Goal: Task Accomplishment & Management: Manage account settings

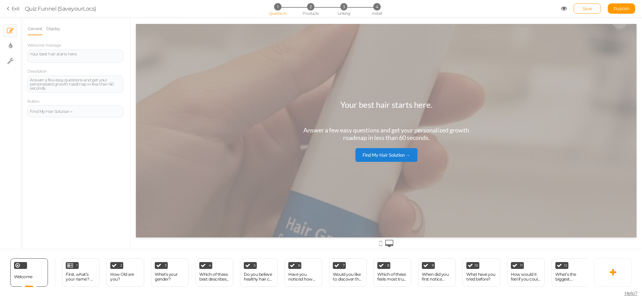
click at [592, 274] on div "Welcome Delete 1 First, what’s your name? 👋 (So we can personalize your results…" at bounding box center [317, 272] width 635 height 45
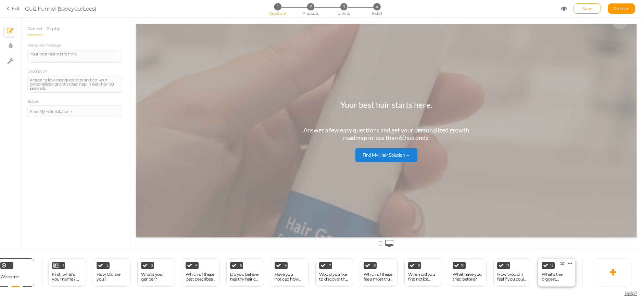
click at [574, 268] on div "12 What’s the biggest frustration with your hair journey so far? × Define the c…" at bounding box center [557, 272] width 38 height 28
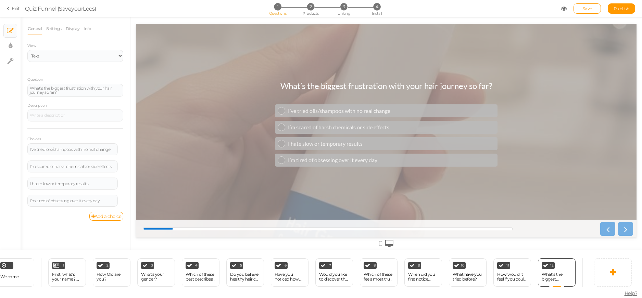
scroll to position [0, 27]
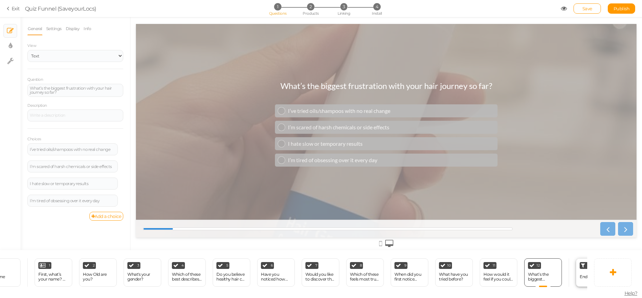
click at [581, 271] on div "End" at bounding box center [584, 277] width 8 height 12
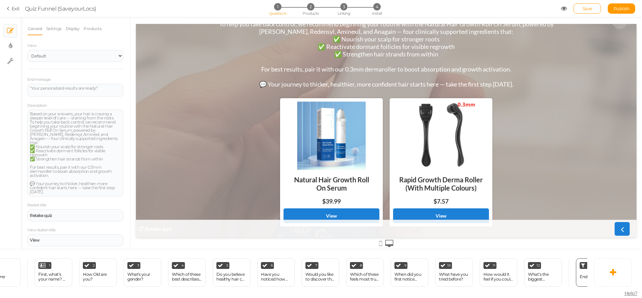
scroll to position [60, 0]
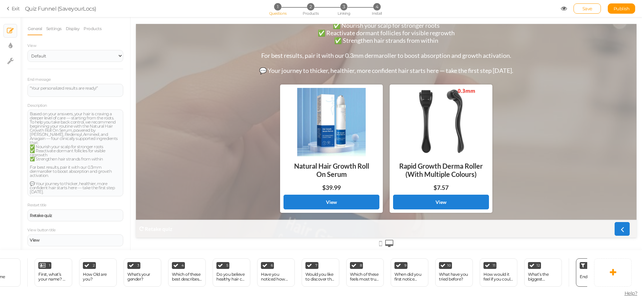
click at [329, 160] on div "Natural Hair Growth Roll On Serum" at bounding box center [331, 169] width 96 height 27
drag, startPoint x: 564, startPoint y: 8, endPoint x: 565, endPoint y: 12, distance: 4.7
click at [565, 8] on icon at bounding box center [564, 8] width 6 height 6
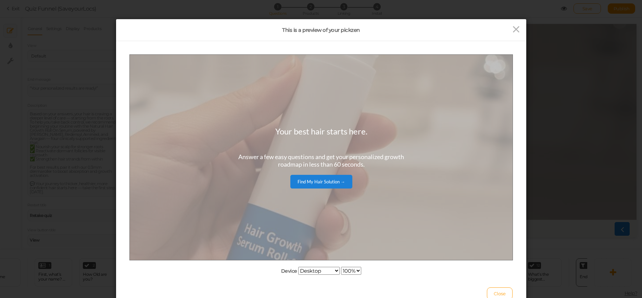
scroll to position [0, 0]
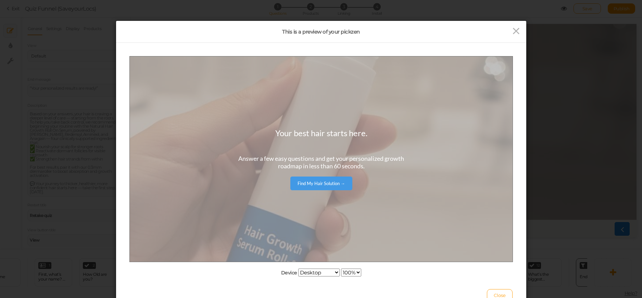
click at [312, 182] on div "Find My Hair Solution →" at bounding box center [321, 182] width 48 height 5
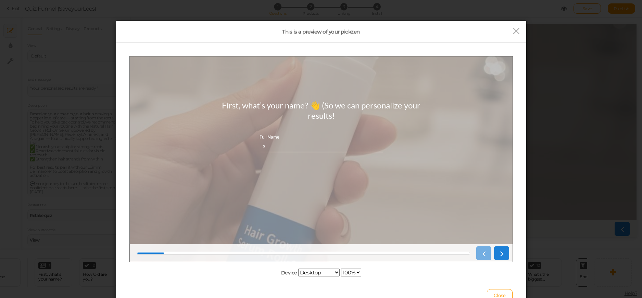
click at [326, 149] on input "s" at bounding box center [320, 145] width 123 height 13
type input "sdadad"
click at [502, 251] on icon at bounding box center [501, 253] width 9 height 9
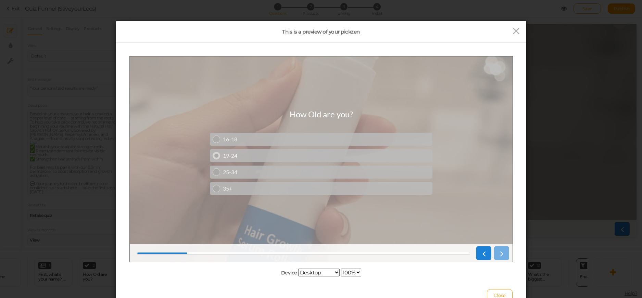
click at [291, 155] on div "19-24" at bounding box center [326, 155] width 207 height 7
click at [292, 156] on div "19-24" at bounding box center [326, 155] width 207 height 7
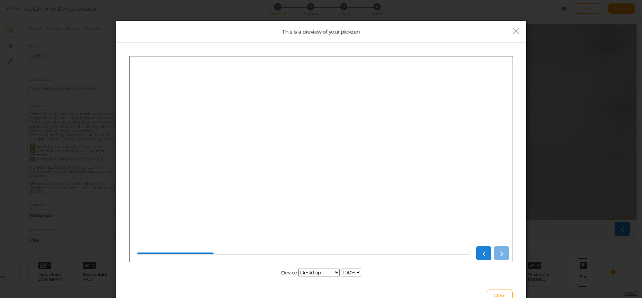
click at [292, 156] on div "19-24" at bounding box center [326, 155] width 207 height 7
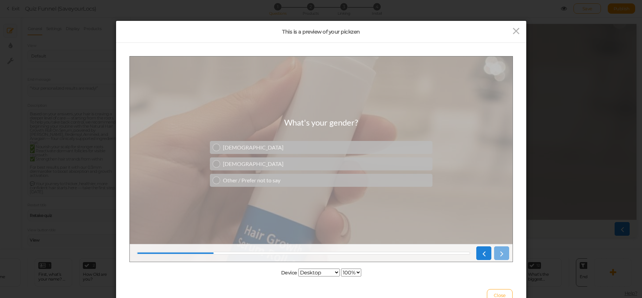
click at [289, 154] on div "[DEMOGRAPHIC_DATA] [DEMOGRAPHIC_DATA] Other / Prefer not to say" at bounding box center [321, 163] width 223 height 49
click at [289, 156] on div "[DEMOGRAPHIC_DATA] [DEMOGRAPHIC_DATA] Other / Prefer not to say" at bounding box center [321, 163] width 223 height 49
click at [292, 159] on link "[DEMOGRAPHIC_DATA]" at bounding box center [321, 163] width 223 height 13
drag, startPoint x: 292, startPoint y: 159, endPoint x: 294, endPoint y: 162, distance: 4.1
click at [293, 159] on link "[DEMOGRAPHIC_DATA]" at bounding box center [321, 163] width 223 height 13
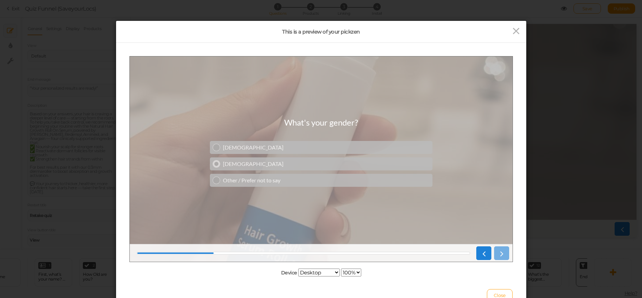
click at [295, 163] on div "[DEMOGRAPHIC_DATA]" at bounding box center [326, 163] width 207 height 7
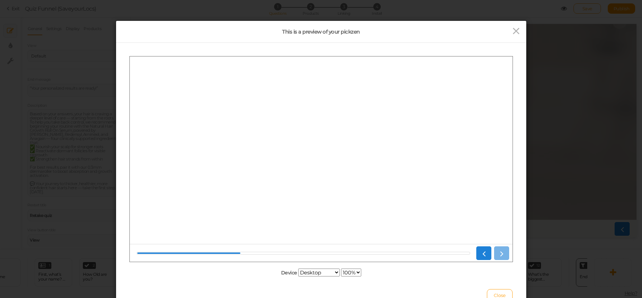
click at [295, 163] on div "[DEMOGRAPHIC_DATA]" at bounding box center [326, 163] width 207 height 7
click at [299, 164] on div "Student Working Professional Fitness-focused Busy Parent" at bounding box center [321, 164] width 223 height 66
click at [299, 167] on link "Fitness-focused" at bounding box center [321, 171] width 223 height 13
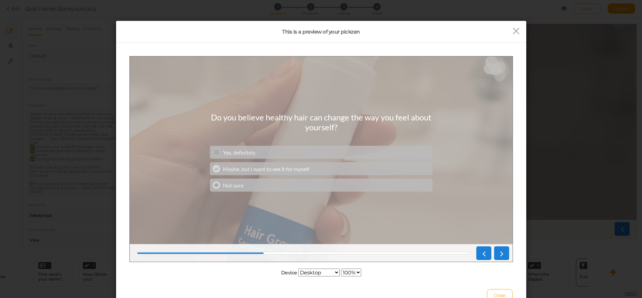
click at [320, 180] on div "Yes, definitely Maybe, but I want to see it for myself Not sure" at bounding box center [321, 168] width 223 height 49
click at [320, 181] on link "Not sure" at bounding box center [321, 184] width 223 height 13
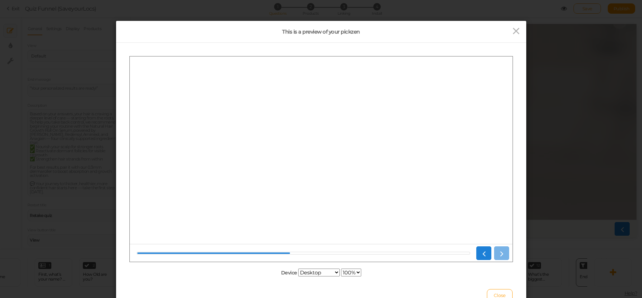
click at [322, 181] on link "Not sure" at bounding box center [321, 184] width 223 height 13
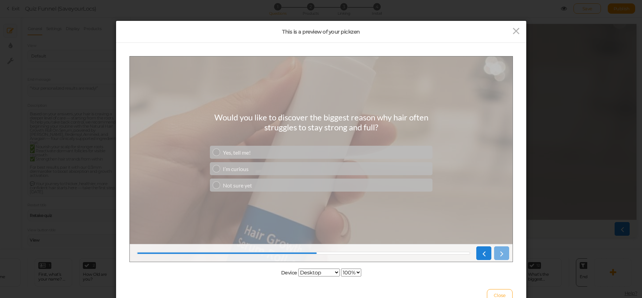
click at [503, 256] on div at bounding box center [491, 253] width 36 height 14
click at [308, 161] on div "Yes, tell me! I’m curious Not sure yet" at bounding box center [321, 168] width 223 height 49
click at [312, 165] on link "I’m curious" at bounding box center [321, 168] width 223 height 13
click at [312, 166] on div "I’m curious" at bounding box center [326, 168] width 207 height 7
click at [313, 166] on div "I’m curious" at bounding box center [326, 168] width 207 height 7
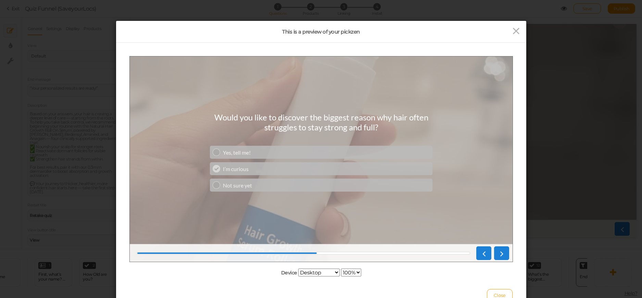
click at [313, 166] on div "I’m curious" at bounding box center [326, 168] width 207 height 7
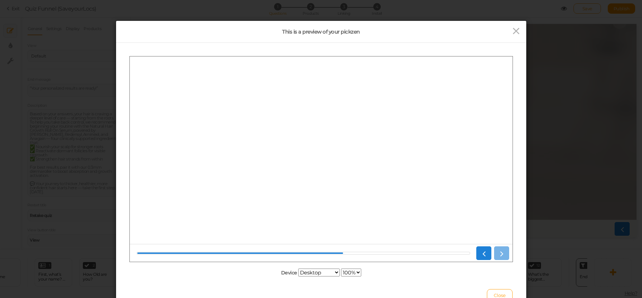
click at [313, 166] on div "I’m curious" at bounding box center [326, 168] width 207 height 7
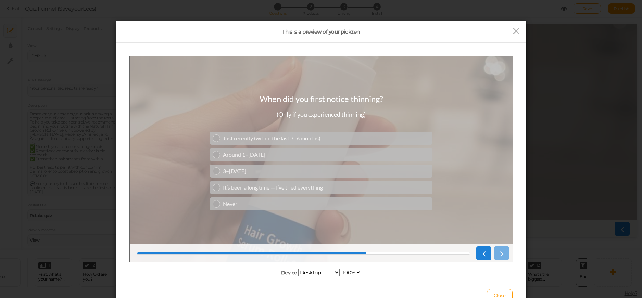
click at [312, 161] on div "Just recently (within the last 3–6 months) Around 1–[DATE] 3–[DATE] It’s been a…" at bounding box center [321, 171] width 223 height 82
click at [311, 155] on div "Around 1–[DATE]" at bounding box center [326, 154] width 207 height 7
click at [312, 156] on div "Around 1–[DATE]" at bounding box center [326, 154] width 207 height 7
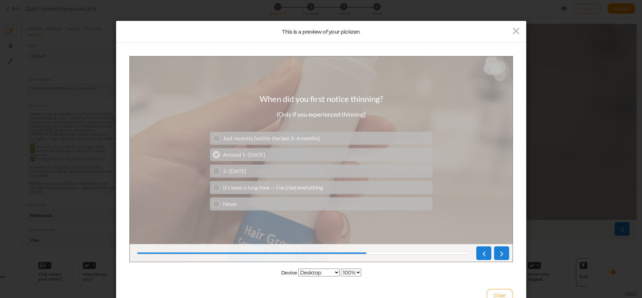
click at [313, 156] on div "Around 1–[DATE]" at bounding box center [326, 154] width 207 height 7
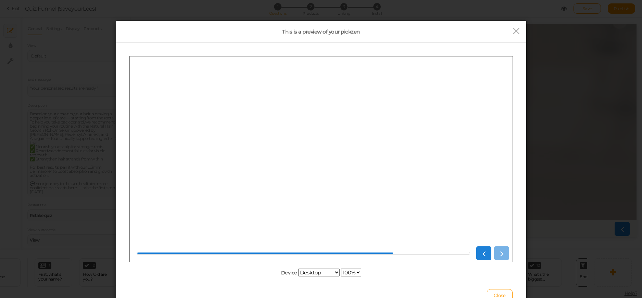
click at [314, 158] on link "Around 1–[DATE]" at bounding box center [321, 154] width 223 height 13
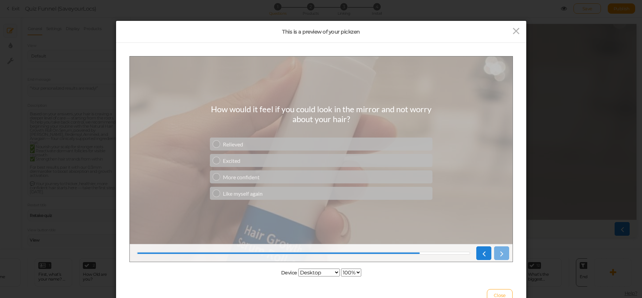
click at [314, 158] on div "Excited" at bounding box center [326, 160] width 207 height 7
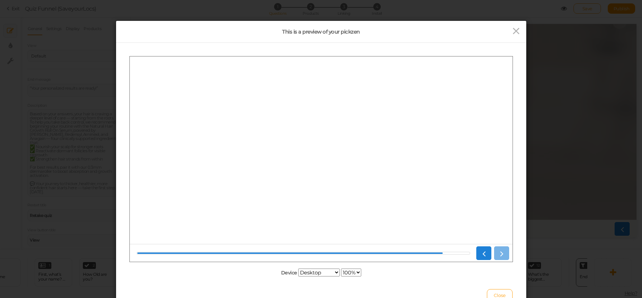
click at [314, 158] on div "Excited" at bounding box center [326, 160] width 207 height 7
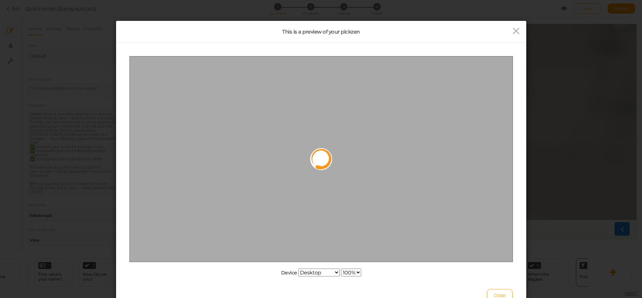
click at [314, 158] on div at bounding box center [321, 159] width 24 height 24
click at [314, 158] on div at bounding box center [321, 159] width 26 height 26
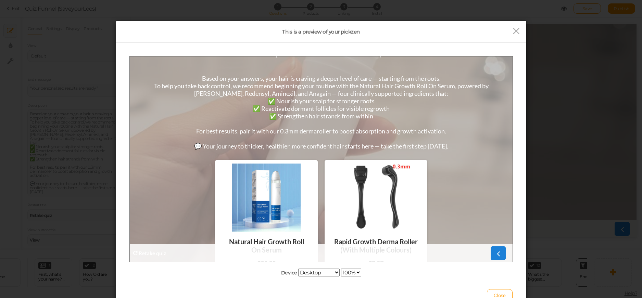
scroll to position [68, 0]
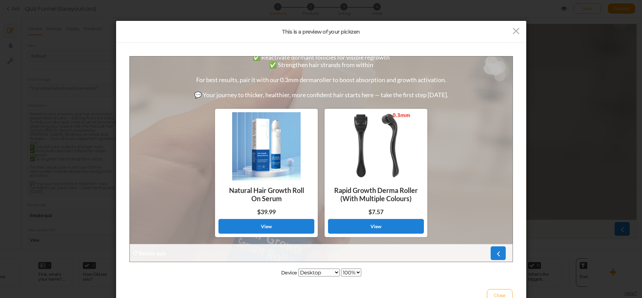
click at [275, 175] on div at bounding box center [266, 146] width 96 height 68
click at [511, 32] on icon at bounding box center [516, 31] width 10 height 10
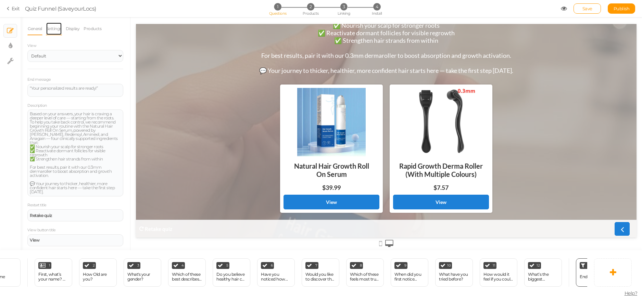
click at [54, 29] on link "Settings" at bounding box center [54, 28] width 16 height 13
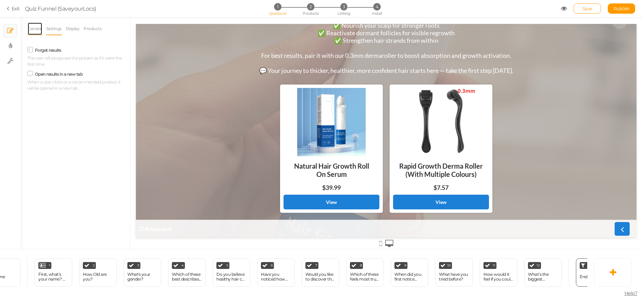
click at [35, 27] on link "General" at bounding box center [34, 28] width 15 height 13
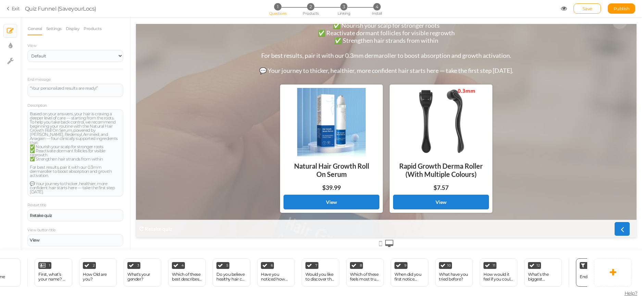
click at [4, 8] on section "Exit Quiz Funnel (SaveyourLocs) 1 Questions 2 Products 3 Linking 4 Install Save…" at bounding box center [321, 8] width 642 height 17
click at [10, 8] on icon at bounding box center [9, 8] width 5 height 6
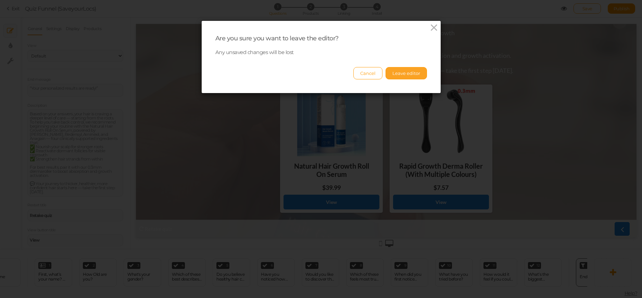
click at [400, 74] on button "Leave editor" at bounding box center [405, 73] width 41 height 12
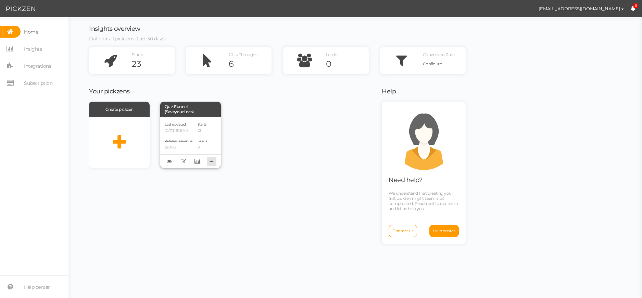
click at [212, 162] on icon at bounding box center [212, 161] width 10 height 11
click at [190, 178] on link "Clone" at bounding box center [189, 179] width 54 height 7
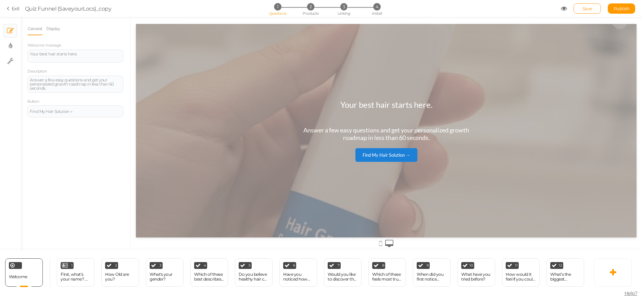
scroll to position [0, 14]
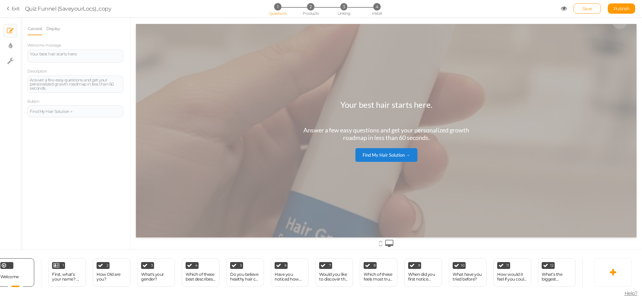
click at [579, 271] on div "1 First, what’s your name? 👋 (So we can personalize your results! × Define the …" at bounding box center [311, 272] width 541 height 28
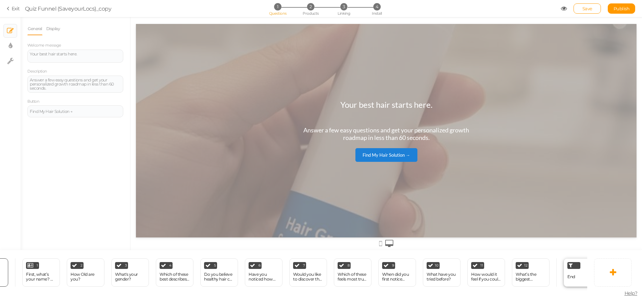
scroll to position [0, 41]
click at [572, 275] on span "End" at bounding box center [570, 276] width 8 height 5
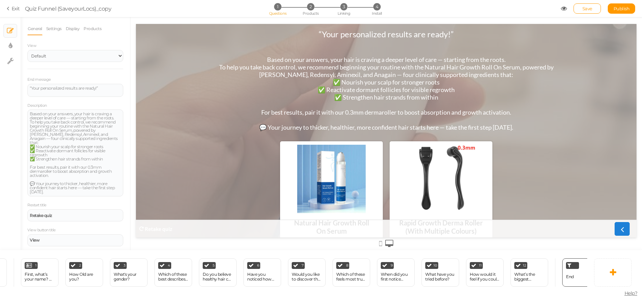
drag, startPoint x: 2, startPoint y: 8, endPoint x: 7, endPoint y: 9, distance: 5.6
click at [7, 9] on icon at bounding box center [9, 8] width 5 height 6
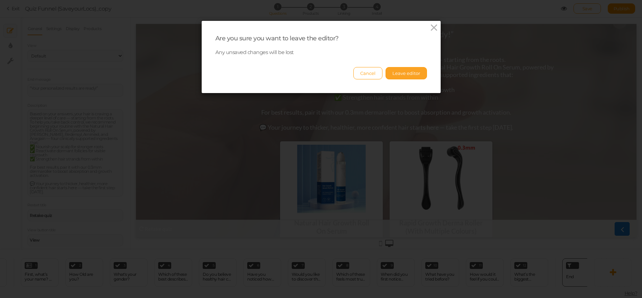
click at [401, 69] on button "Leave editor" at bounding box center [405, 73] width 41 height 12
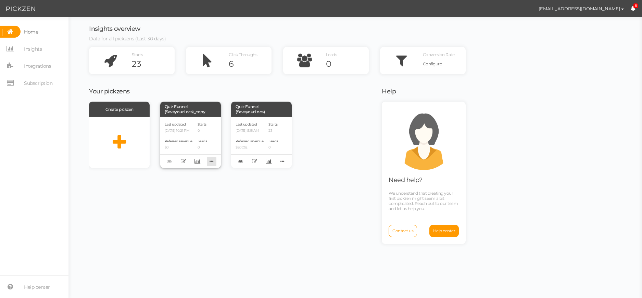
click at [210, 163] on icon at bounding box center [212, 161] width 10 height 11
click at [193, 169] on link "Delete" at bounding box center [189, 172] width 54 height 7
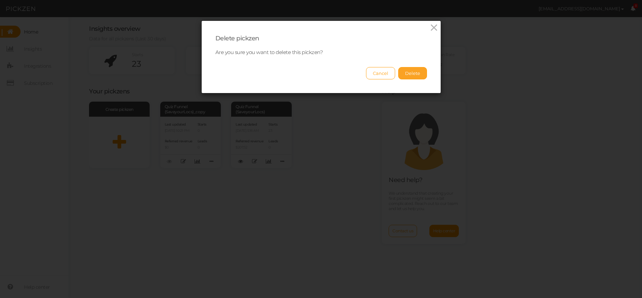
click at [398, 68] on button "Delete" at bounding box center [412, 73] width 29 height 12
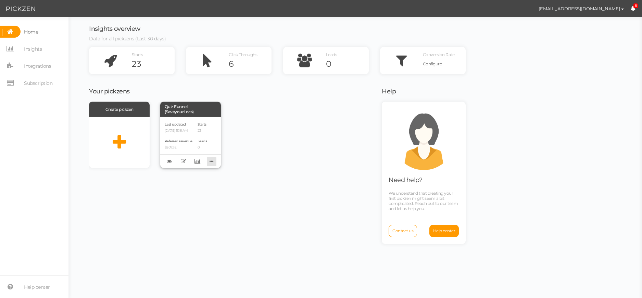
click at [208, 161] on icon at bounding box center [212, 161] width 10 height 11
click at [197, 189] on span "Recover version" at bounding box center [191, 186] width 31 height 5
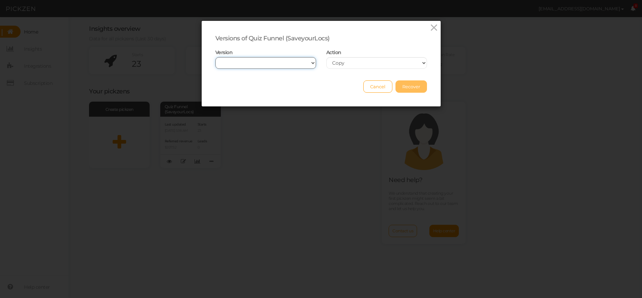
click at [280, 68] on select "[DATE] 5:16 AM [DATE] 5:11 AM [DATE] 12:44 AM [DATE] 12:44 AM [DATE] 12:42 AM […" at bounding box center [265, 63] width 101 height 12
click at [215, 57] on select "[DATE] 5:16 AM [DATE] 5:11 AM [DATE] 12:44 AM [DATE] 12:44 AM [DATE] 12:42 AM […" at bounding box center [265, 63] width 101 height 12
click at [284, 56] on div "Version [DATE] 5:16 AM [DATE] 5:11 AM [DATE] 12:44 AM [DATE] 12:44 AM [DATE] 12…" at bounding box center [265, 59] width 111 height 20
click at [285, 63] on select "[DATE] 5:16 AM [DATE] 5:11 AM [DATE] 12:44 AM [DATE] 12:44 AM [DATE] 12:42 AM […" at bounding box center [265, 63] width 101 height 12
select select "55793"
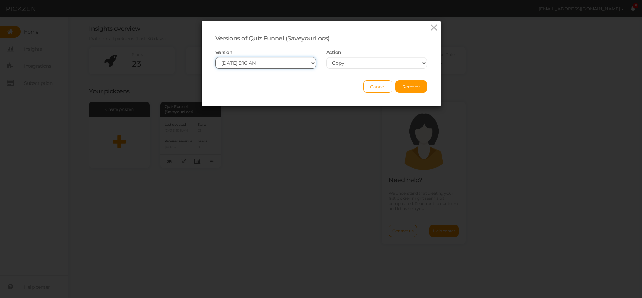
click at [215, 57] on select "[DATE] 5:16 AM [DATE] 5:11 AM [DATE] 12:44 AM [DATE] 12:44 AM [DATE] 12:42 AM […" at bounding box center [265, 63] width 101 height 12
click at [259, 63] on select "[DATE] 5:16 AM [DATE] 5:11 AM [DATE] 12:44 AM [DATE] 12:44 AM [DATE] 12:42 AM […" at bounding box center [265, 63] width 101 height 12
click at [215, 57] on select "[DATE] 5:16 AM [DATE] 5:11 AM [DATE] 12:44 AM [DATE] 12:44 AM [DATE] 12:42 AM […" at bounding box center [265, 63] width 101 height 12
click at [259, 61] on select "[DATE] 5:16 AM [DATE] 5:11 AM [DATE] 12:44 AM [DATE] 12:44 AM [DATE] 12:42 AM […" at bounding box center [265, 63] width 101 height 12
click at [274, 61] on select "[DATE] 5:16 AM [DATE] 5:11 AM [DATE] 12:44 AM [DATE] 12:44 AM [DATE] 12:42 AM […" at bounding box center [265, 63] width 101 height 12
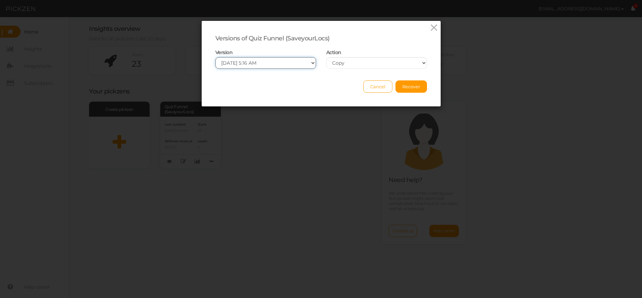
click at [274, 61] on select "[DATE] 5:16 AM [DATE] 5:11 AM [DATE] 12:44 AM [DATE] 12:44 AM [DATE] 12:42 AM […" at bounding box center [265, 63] width 101 height 12
click at [365, 64] on select "Copy Overwrite" at bounding box center [376, 63] width 101 height 12
click at [326, 57] on select "Copy Overwrite" at bounding box center [376, 63] width 101 height 12
click at [395, 85] on button "Recover" at bounding box center [410, 86] width 31 height 12
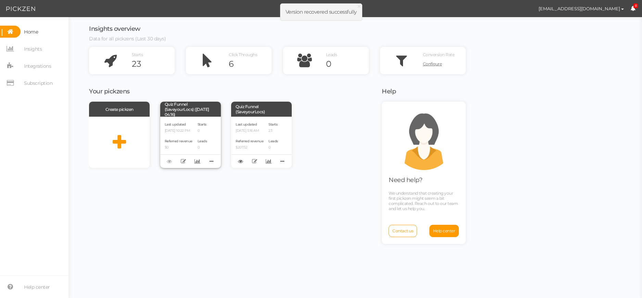
click at [179, 122] on div "Last updated [DATE] 10:22 PM" at bounding box center [179, 127] width 28 height 12
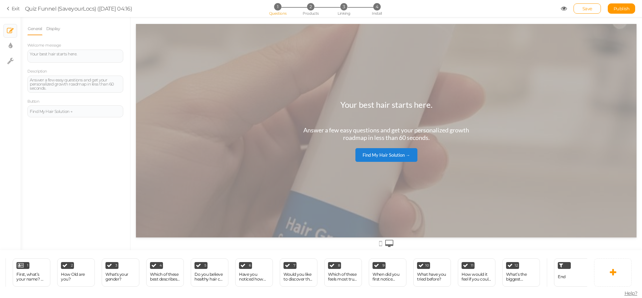
scroll to position [0, 57]
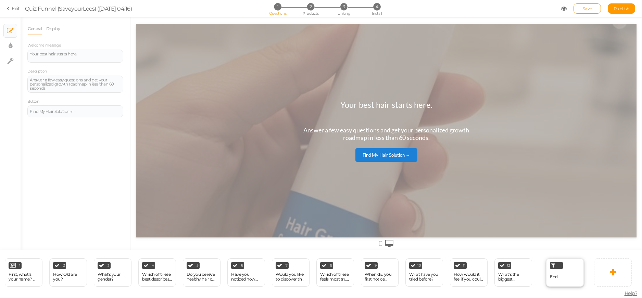
click at [559, 274] on div "End" at bounding box center [565, 272] width 38 height 28
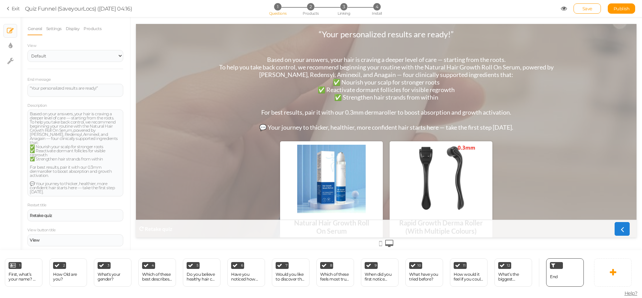
click at [14, 4] on section "Exit Quiz Funnel (SaveyourLocs) ([DATE] 04:16) 1 Questions 2 Products 3 Linking…" at bounding box center [321, 8] width 642 height 17
click at [15, 7] on link "Exit" at bounding box center [13, 8] width 13 height 7
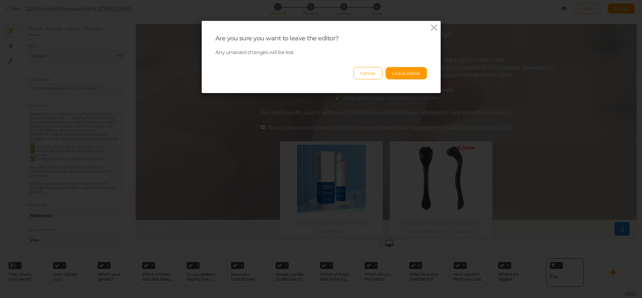
click at [398, 66] on div "Cancel Leave editor" at bounding box center [321, 70] width 212 height 19
click at [396, 72] on button "Leave editor" at bounding box center [405, 73] width 41 height 12
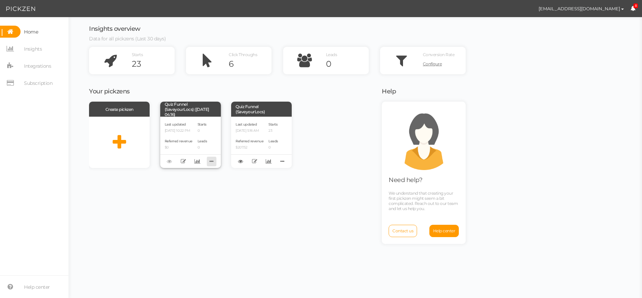
click at [213, 162] on icon at bounding box center [212, 161] width 10 height 11
click at [193, 173] on link "Delete" at bounding box center [189, 172] width 54 height 7
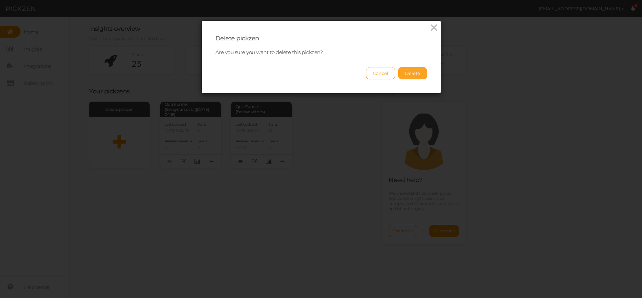
click at [404, 73] on button "Delete" at bounding box center [412, 73] width 29 height 12
